Goal: Navigation & Orientation: Find specific page/section

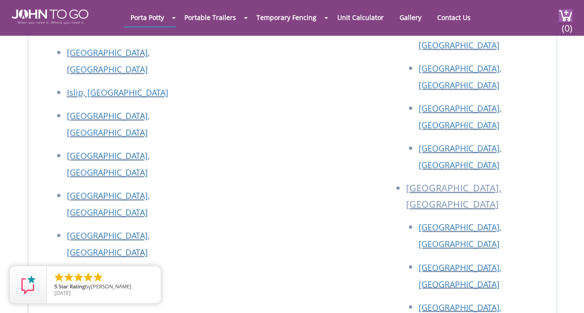
scroll to position [2417, 0]
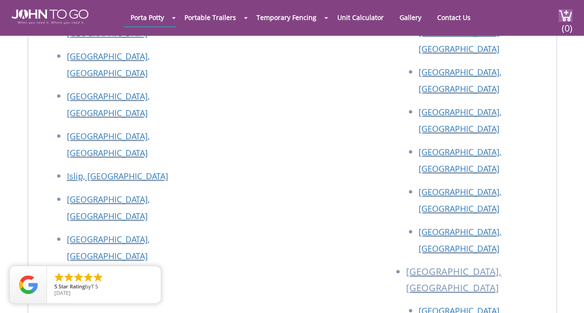
scroll to position [2324, 0]
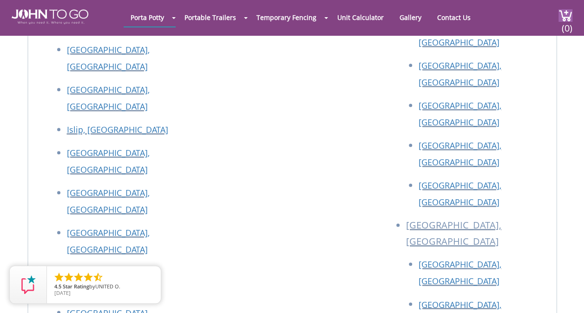
drag, startPoint x: 269, startPoint y: 229, endPoint x: 272, endPoint y: 205, distance: 24.4
drag, startPoint x: 275, startPoint y: 202, endPoint x: 259, endPoint y: 223, distance: 26.3
